Goal: Task Accomplishment & Management: Manage account settings

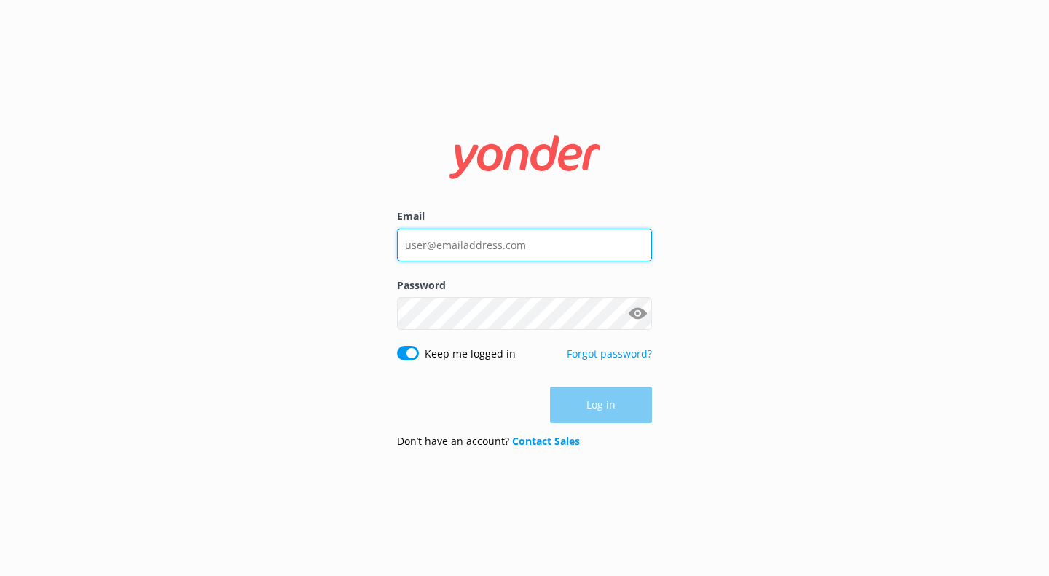
type input "[EMAIL_ADDRESS][DOMAIN_NAME]"
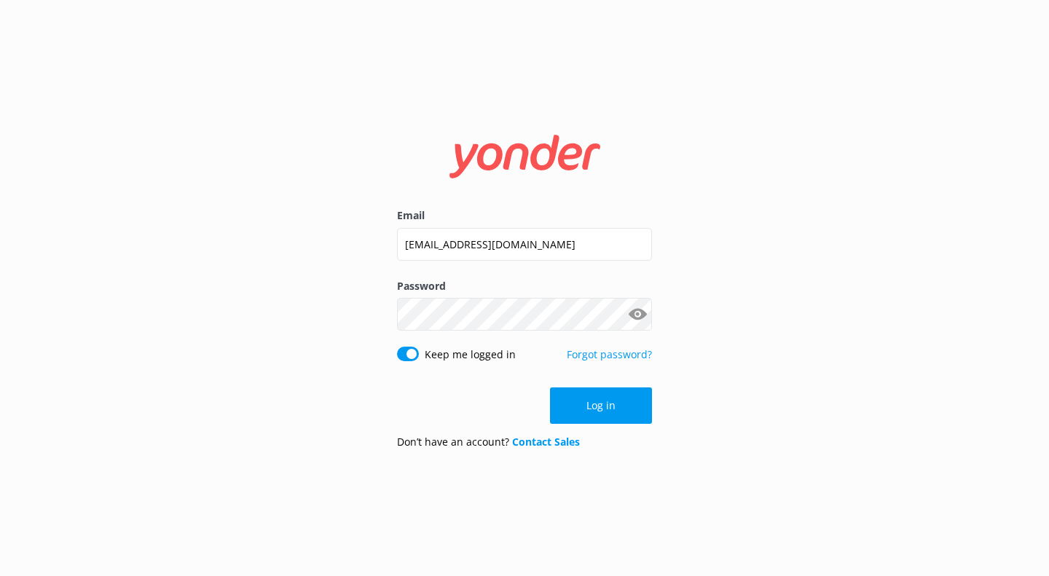
click at [643, 409] on button "Log in" at bounding box center [601, 406] width 102 height 36
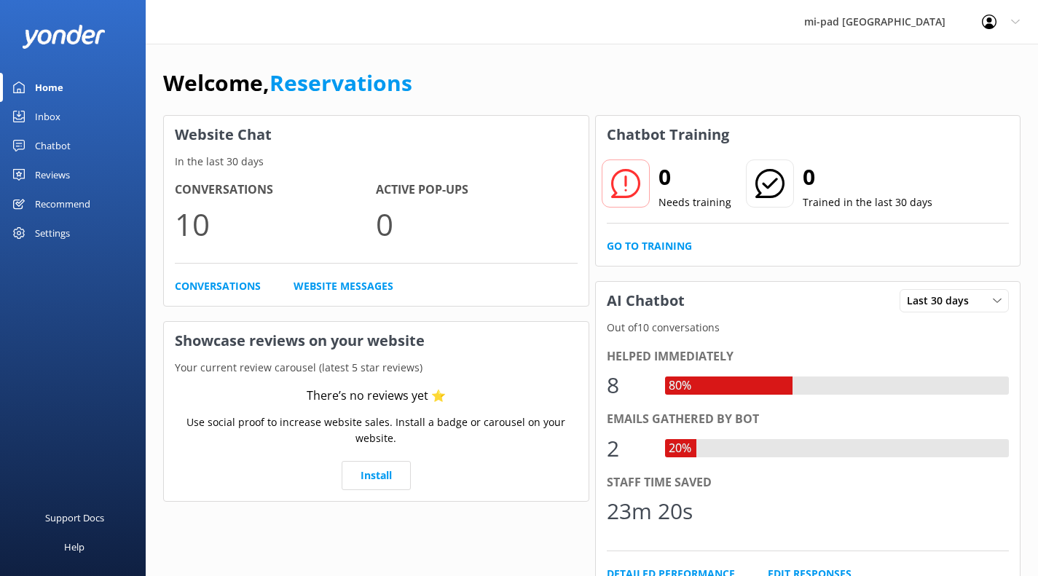
click at [66, 101] on link "Home" at bounding box center [73, 87] width 146 height 29
click at [66, 104] on link "Inbox" at bounding box center [73, 116] width 146 height 29
